Goal: Task Accomplishment & Management: Manage account settings

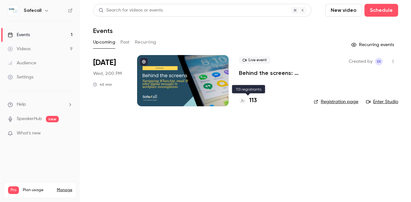
click at [252, 102] on h4 "113" at bounding box center [253, 101] width 8 height 9
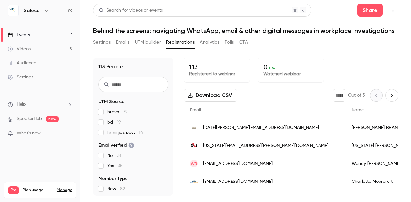
click at [388, 97] on icon "Next page" at bounding box center [391, 95] width 7 height 5
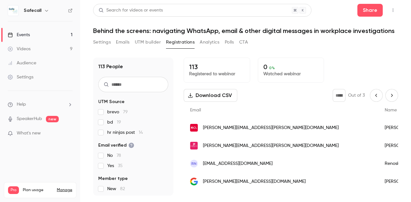
click at [375, 95] on button "Previous page" at bounding box center [376, 95] width 13 height 13
type input "*"
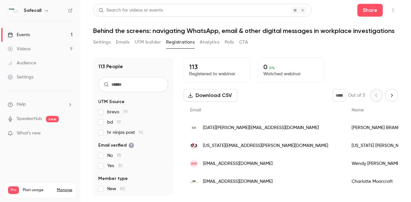
click at [21, 66] on link "Audience" at bounding box center [40, 63] width 80 height 14
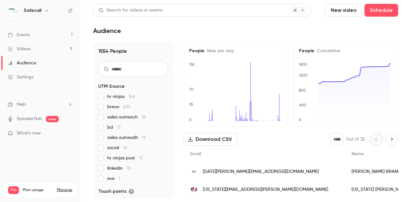
click at [21, 36] on div "Events" at bounding box center [19, 35] width 22 height 6
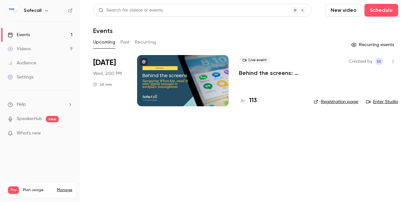
click at [250, 72] on p "Behind the screens: navigating WhatsApp, email & other digital messages in work…" at bounding box center [271, 73] width 64 height 8
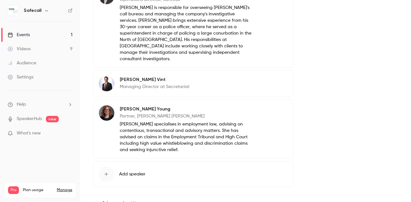
scroll to position [509, 0]
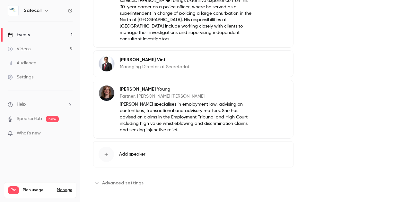
click at [107, 180] on span "Advanced settings" at bounding box center [122, 183] width 41 height 7
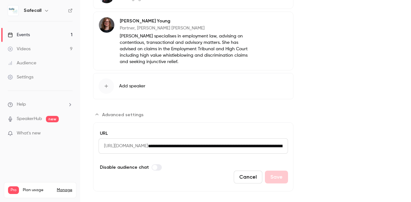
scroll to position [581, 0]
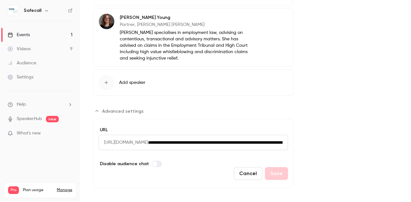
click at [251, 168] on button "Cancel" at bounding box center [248, 173] width 29 height 13
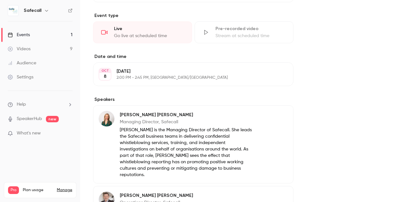
scroll to position [0, 0]
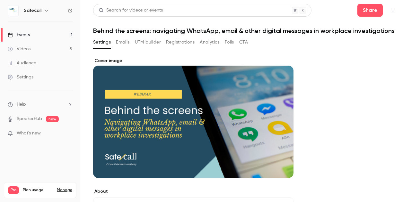
click at [123, 47] on button "Emails" at bounding box center [122, 42] width 13 height 10
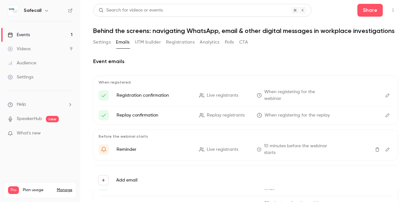
click at [385, 98] on icon "Edit" at bounding box center [387, 95] width 5 height 4
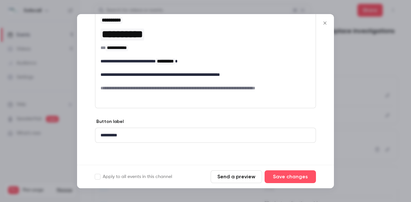
scroll to position [85, 0]
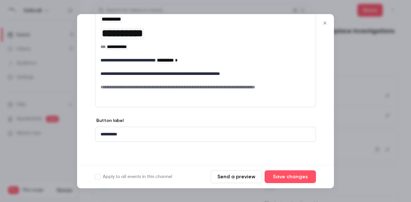
click at [325, 22] on icon "Close" at bounding box center [325, 23] width 8 height 5
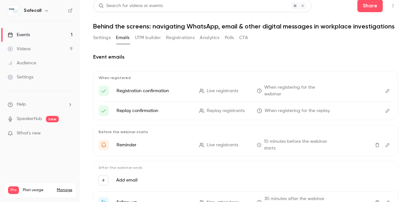
scroll to position [0, 0]
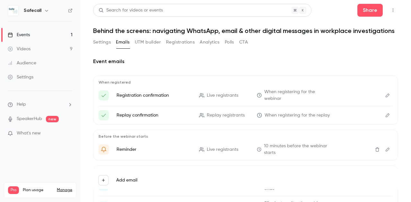
click at [145, 47] on button "UTM builder" at bounding box center [148, 42] width 26 height 10
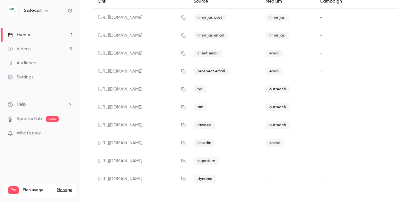
scroll to position [81, 0]
